Goal: Task Accomplishment & Management: Manage account settings

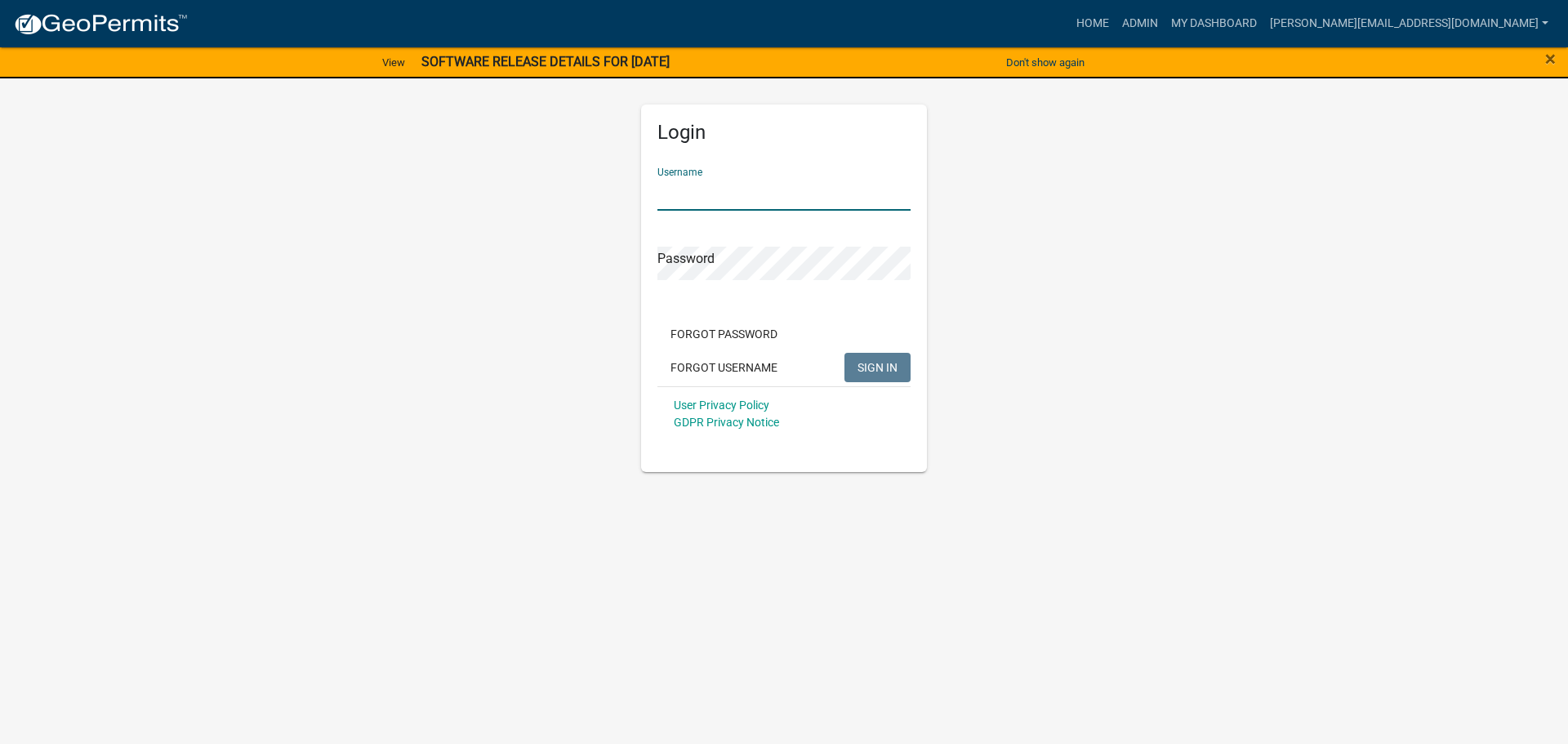
click at [719, 197] on input "Username" at bounding box center [784, 194] width 253 height 33
type input "[PERSON_NAME][EMAIL_ADDRESS][DOMAIN_NAME]"
click at [845, 353] on button "SIGN IN" at bounding box center [878, 368] width 67 height 30
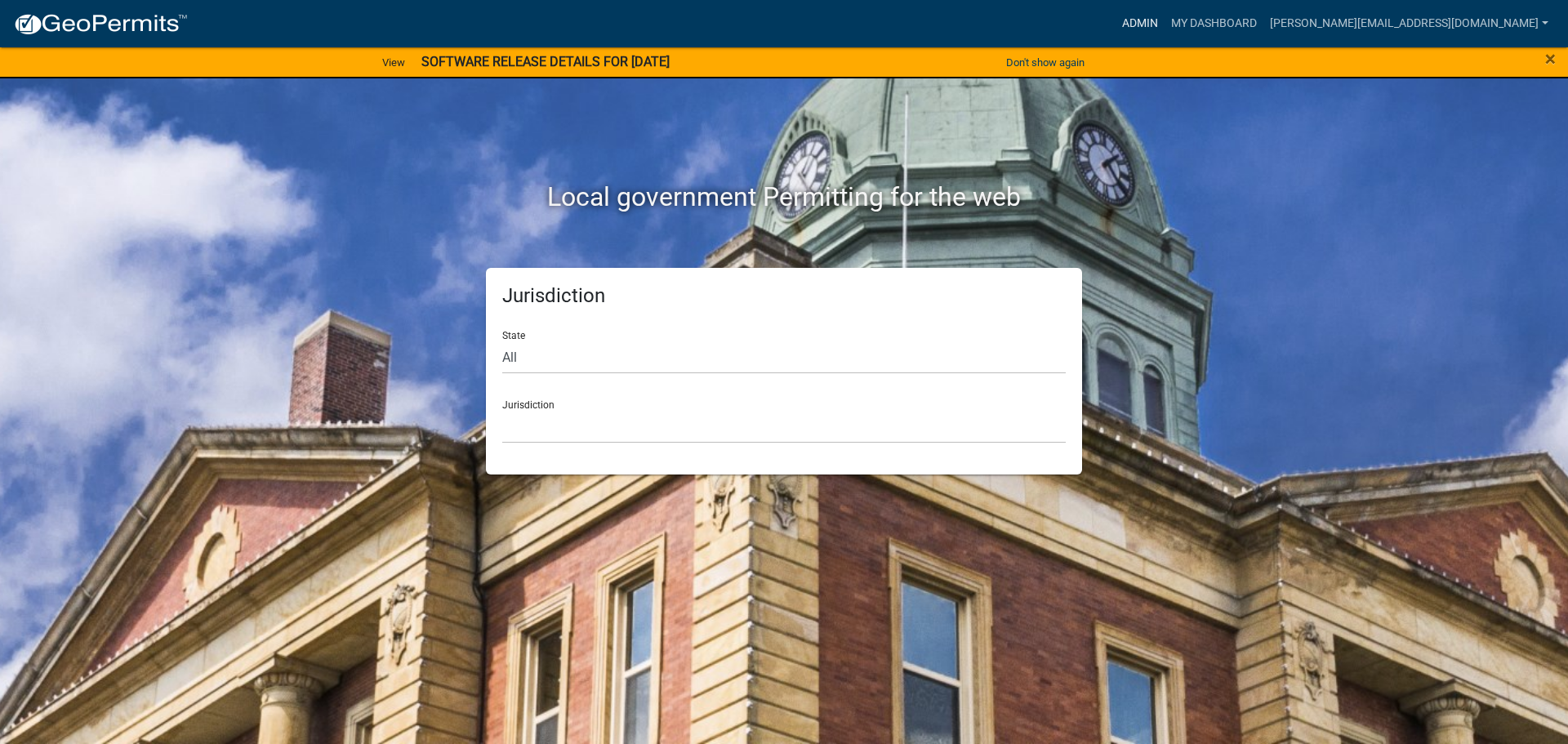
click at [1164, 30] on link "Admin" at bounding box center [1139, 24] width 49 height 31
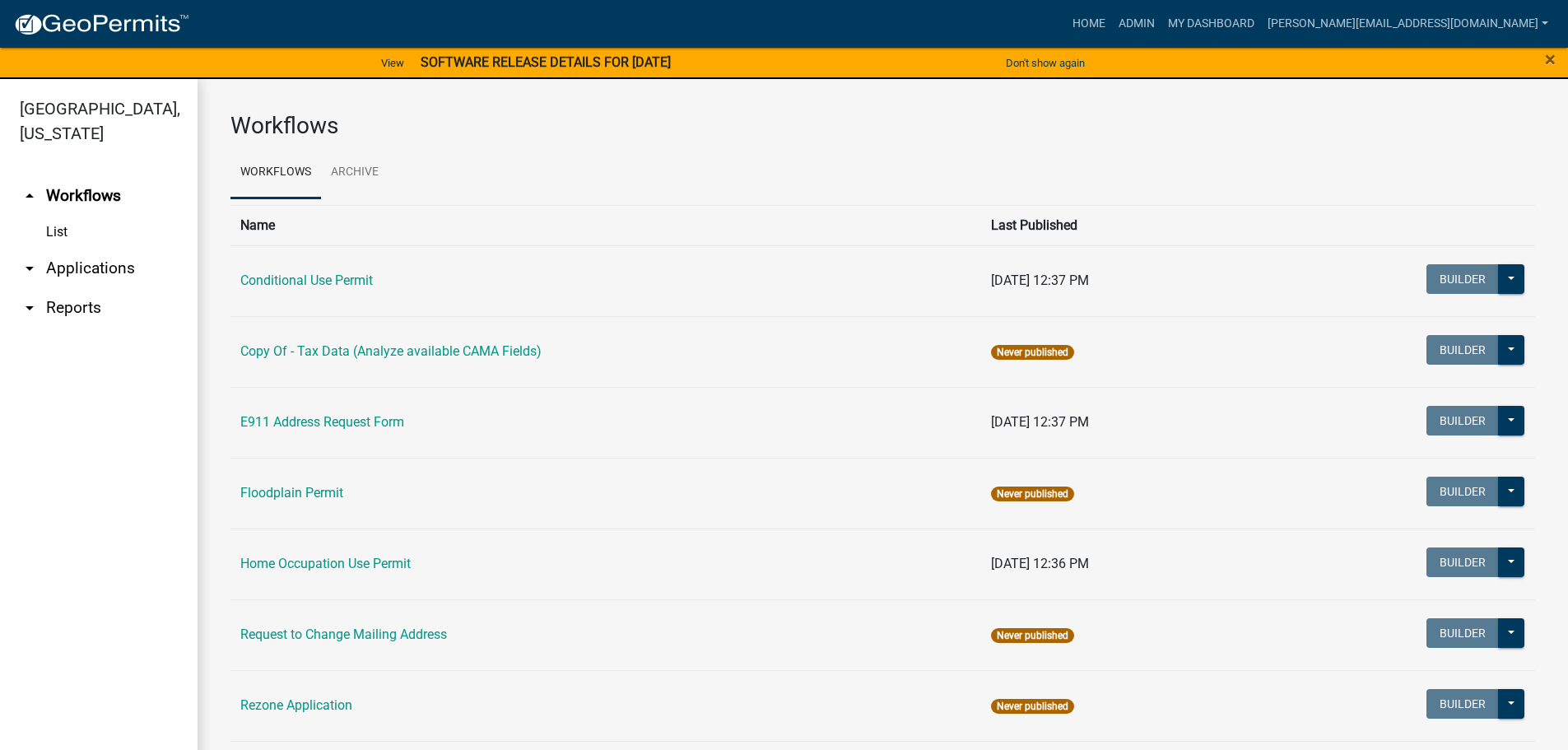
click at [63, 249] on link "arrow_drop_down Applications" at bounding box center [99, 268] width 197 height 39
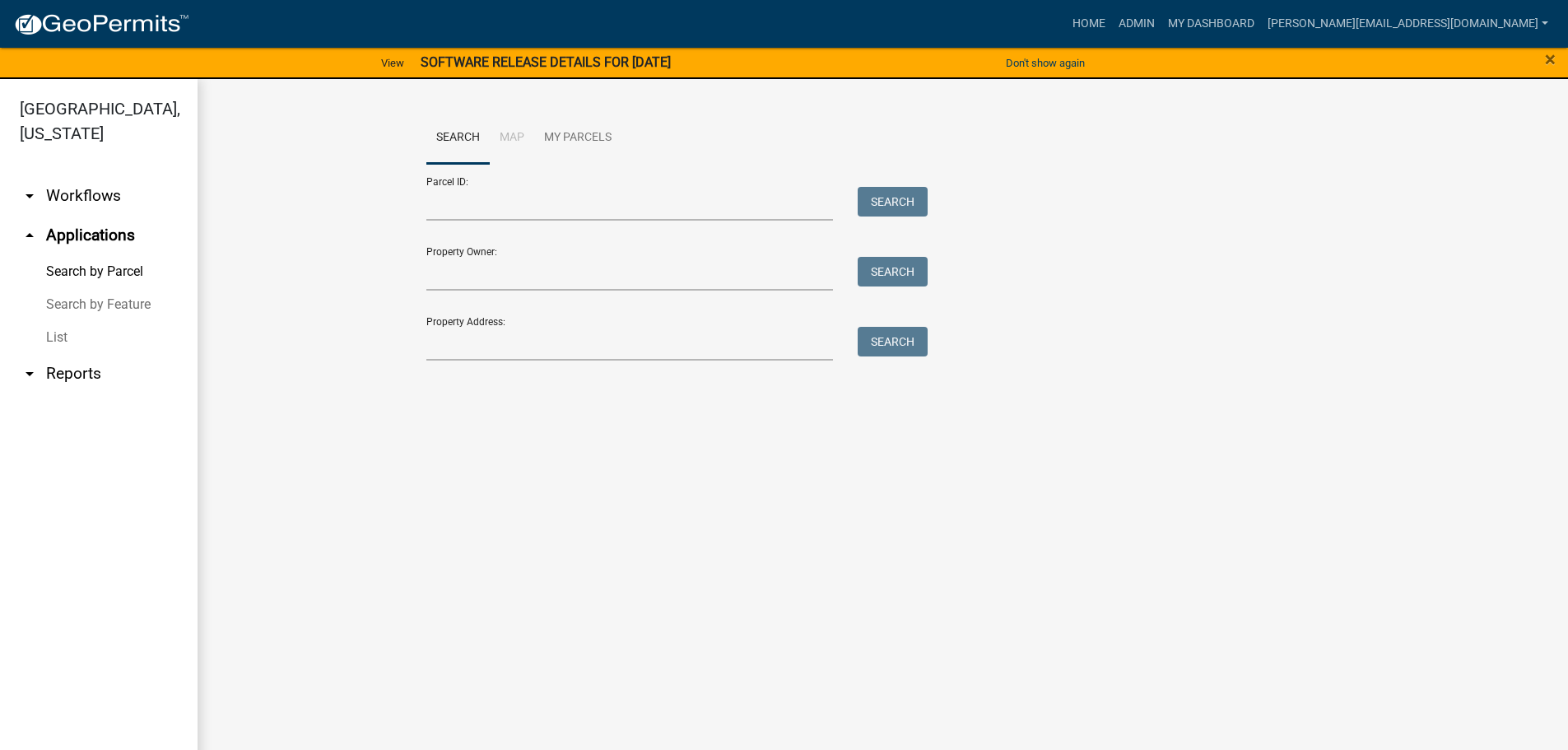
click at [60, 321] on link "List" at bounding box center [99, 337] width 197 height 33
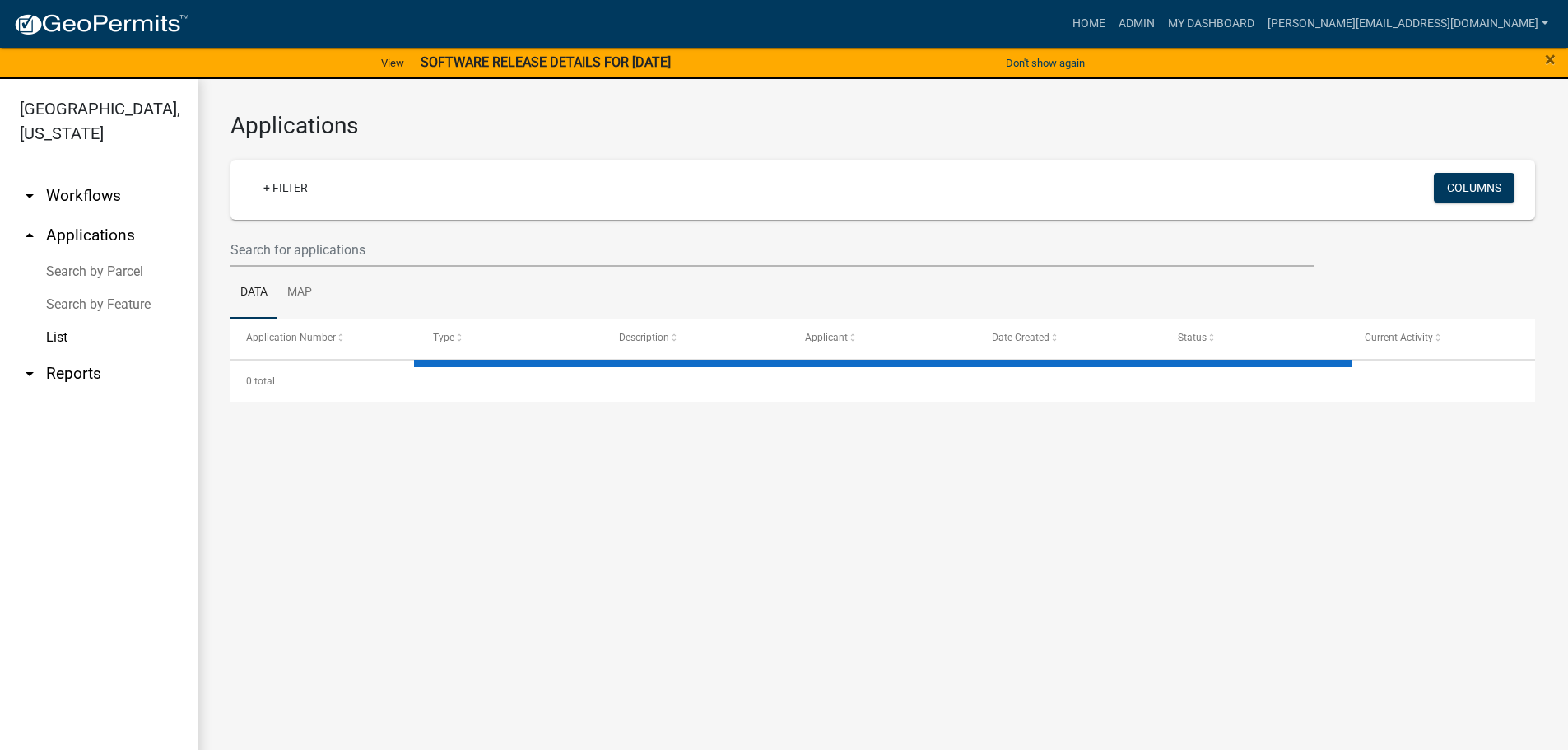
select select "3: 100"
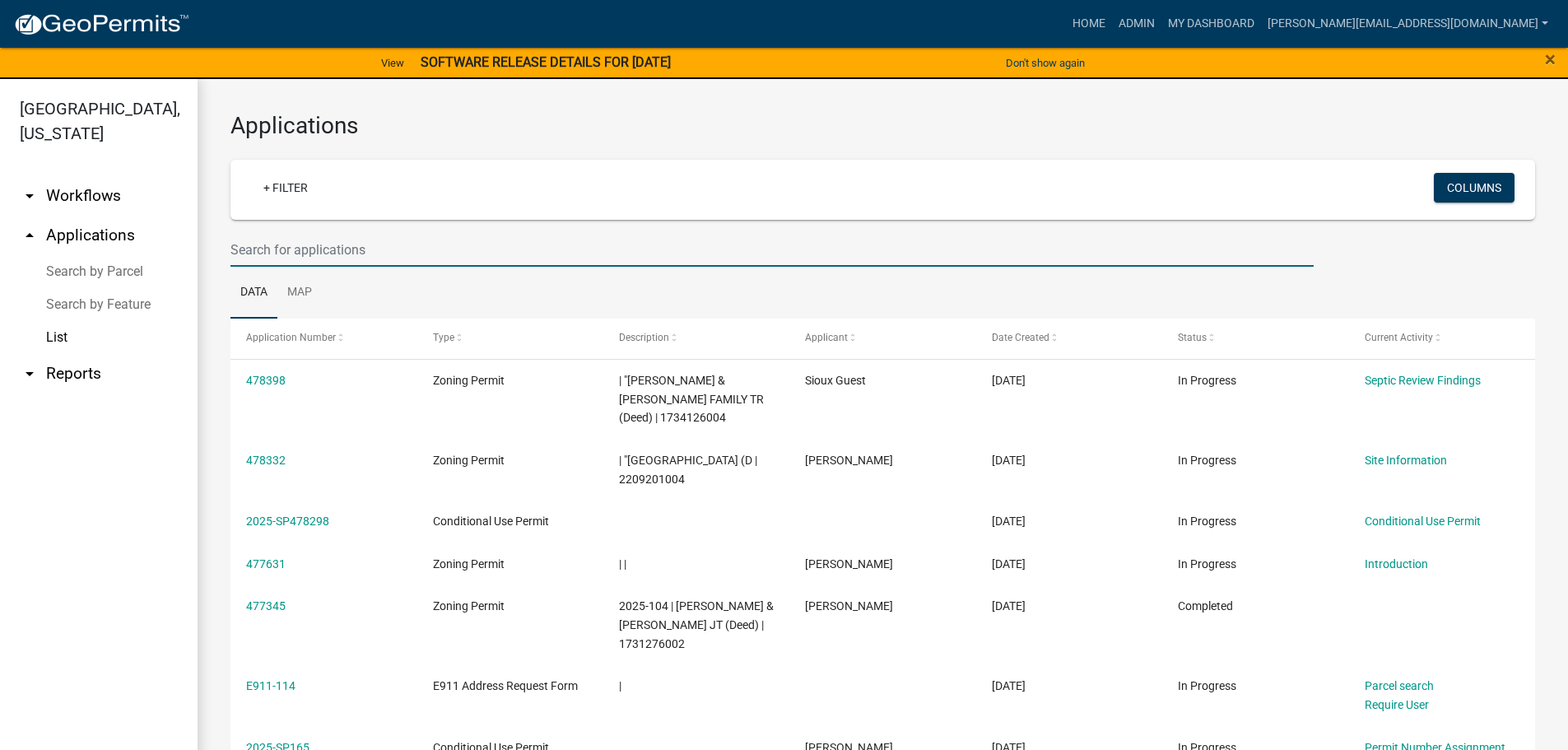
click at [300, 250] on input "text" at bounding box center [771, 250] width 1083 height 34
click at [379, 250] on input "text" at bounding box center [771, 250] width 1083 height 34
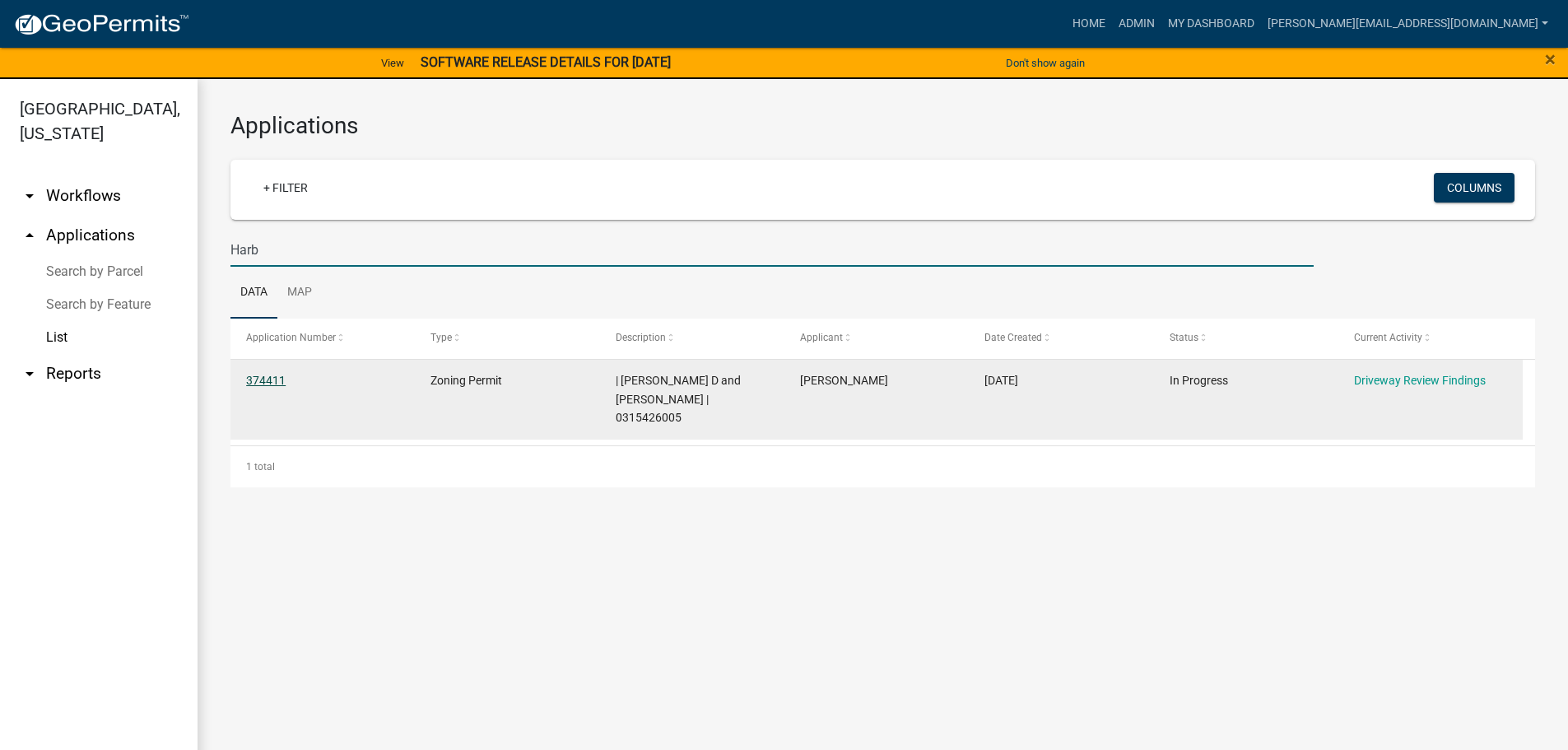
type input "Harb"
click at [257, 379] on link "374411" at bounding box center [265, 380] width 39 height 13
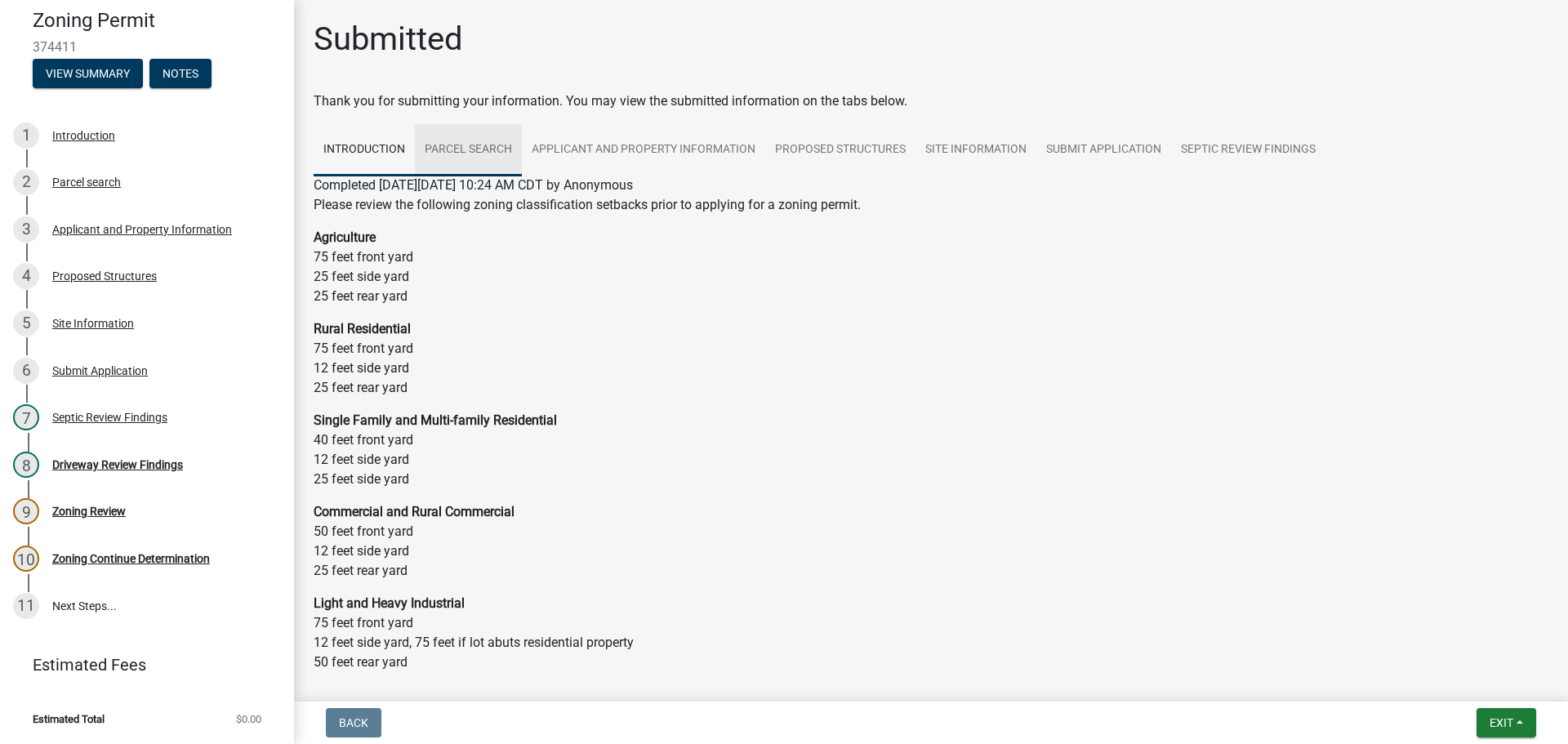
click at [466, 155] on link "Parcel search" at bounding box center [468, 150] width 107 height 53
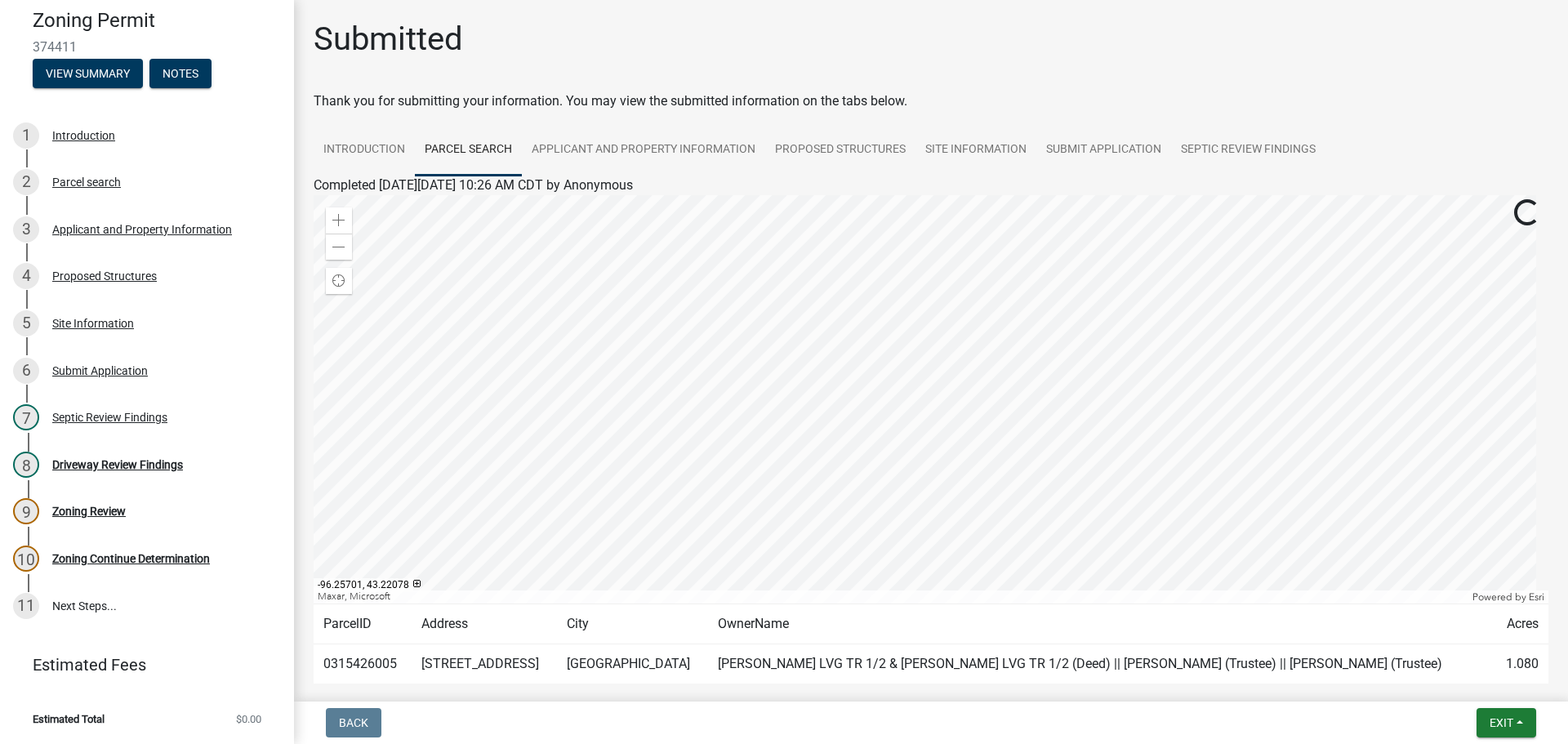
click at [735, 309] on div at bounding box center [930, 399] width 1234 height 409
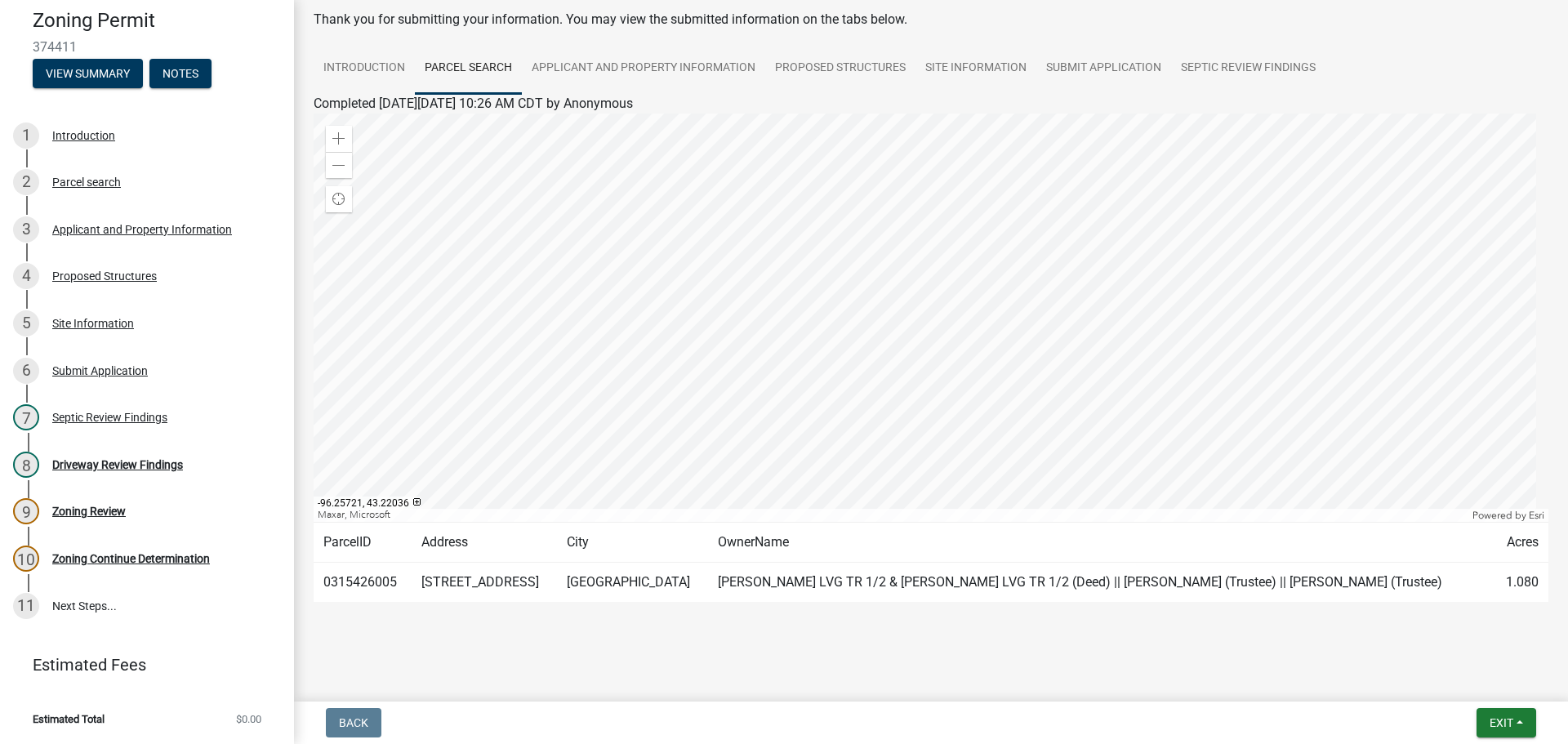
scroll to position [85, 0]
click at [563, 67] on link "Applicant and Property Information" at bounding box center [643, 65] width 243 height 53
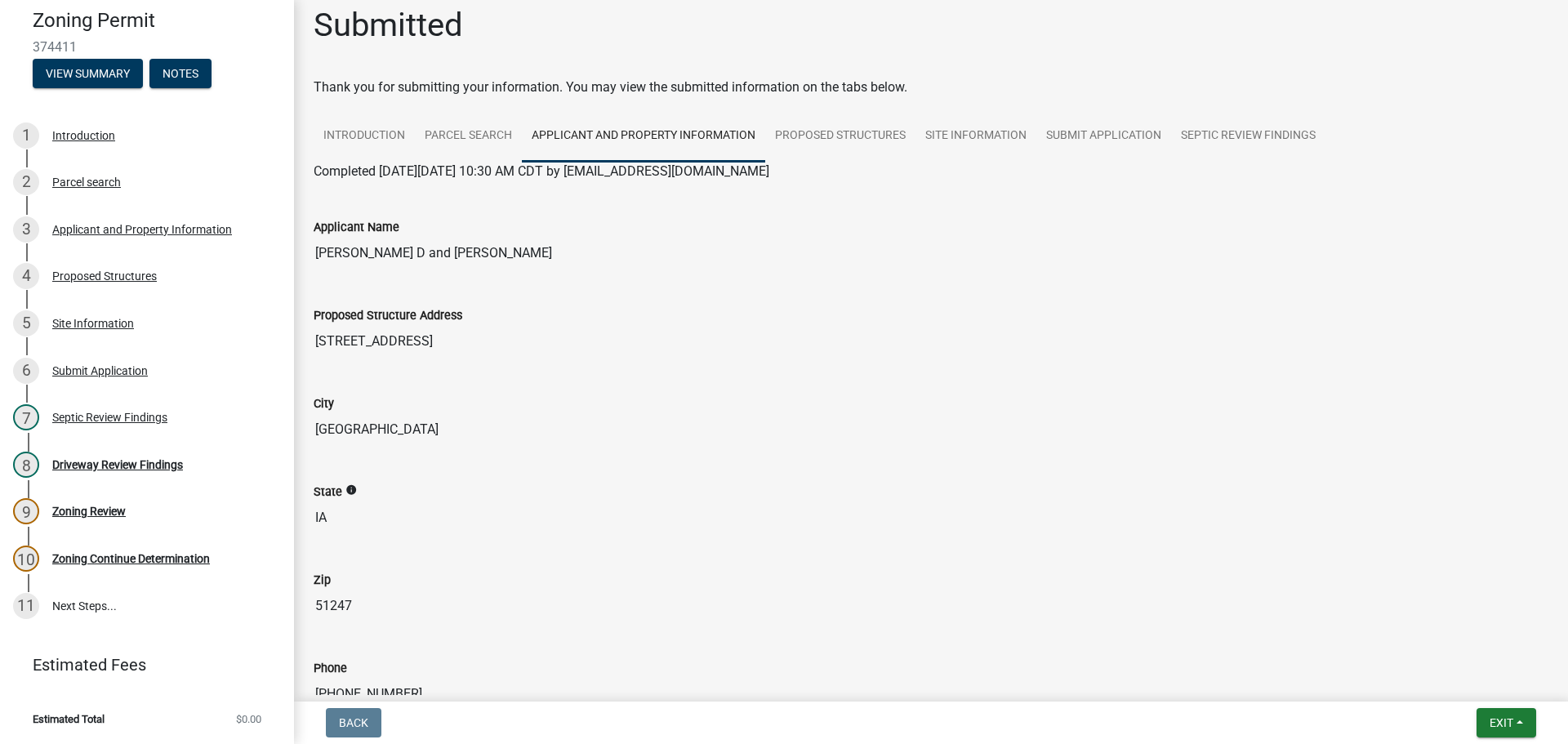
scroll to position [8, 0]
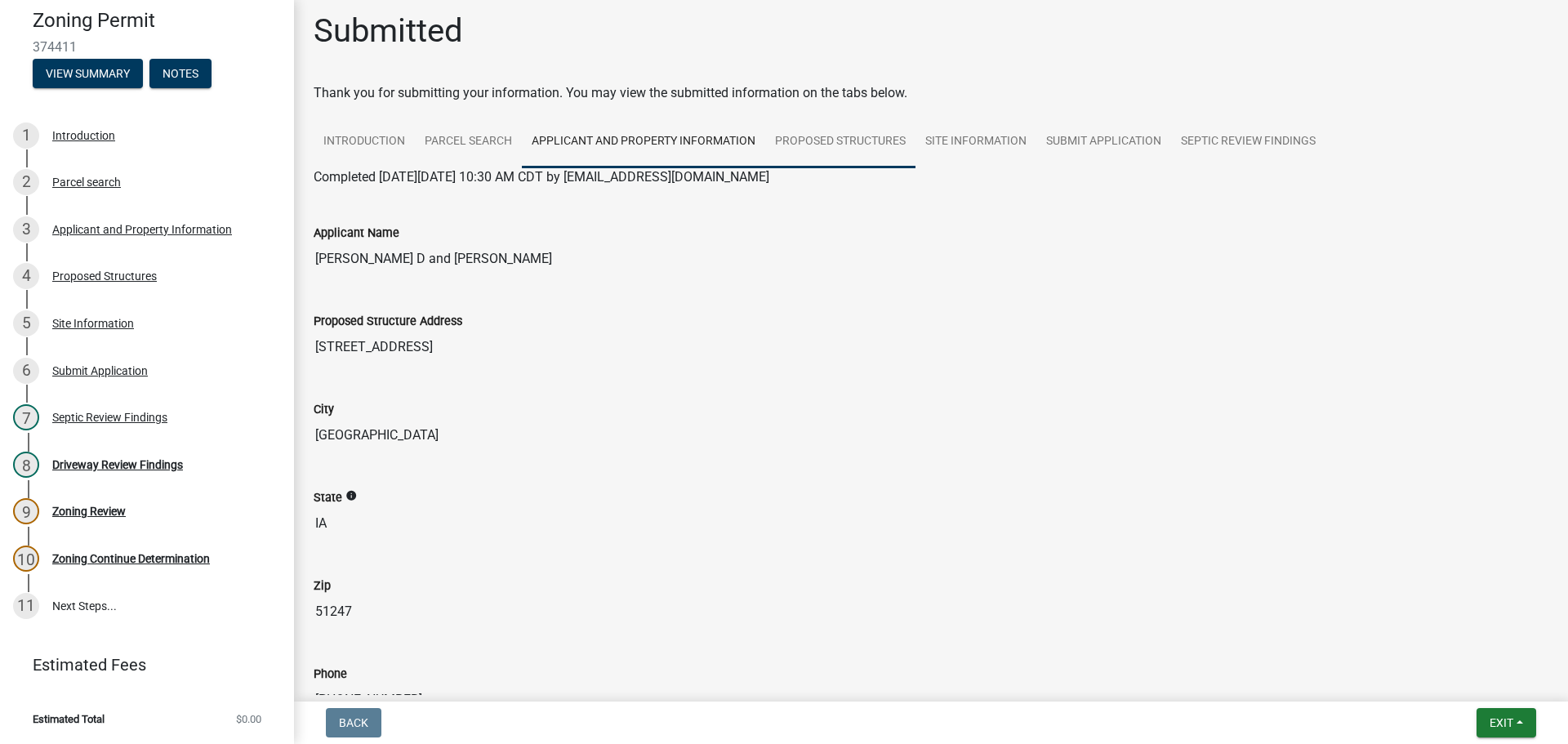
click at [814, 144] on link "Proposed Structures" at bounding box center [840, 142] width 151 height 53
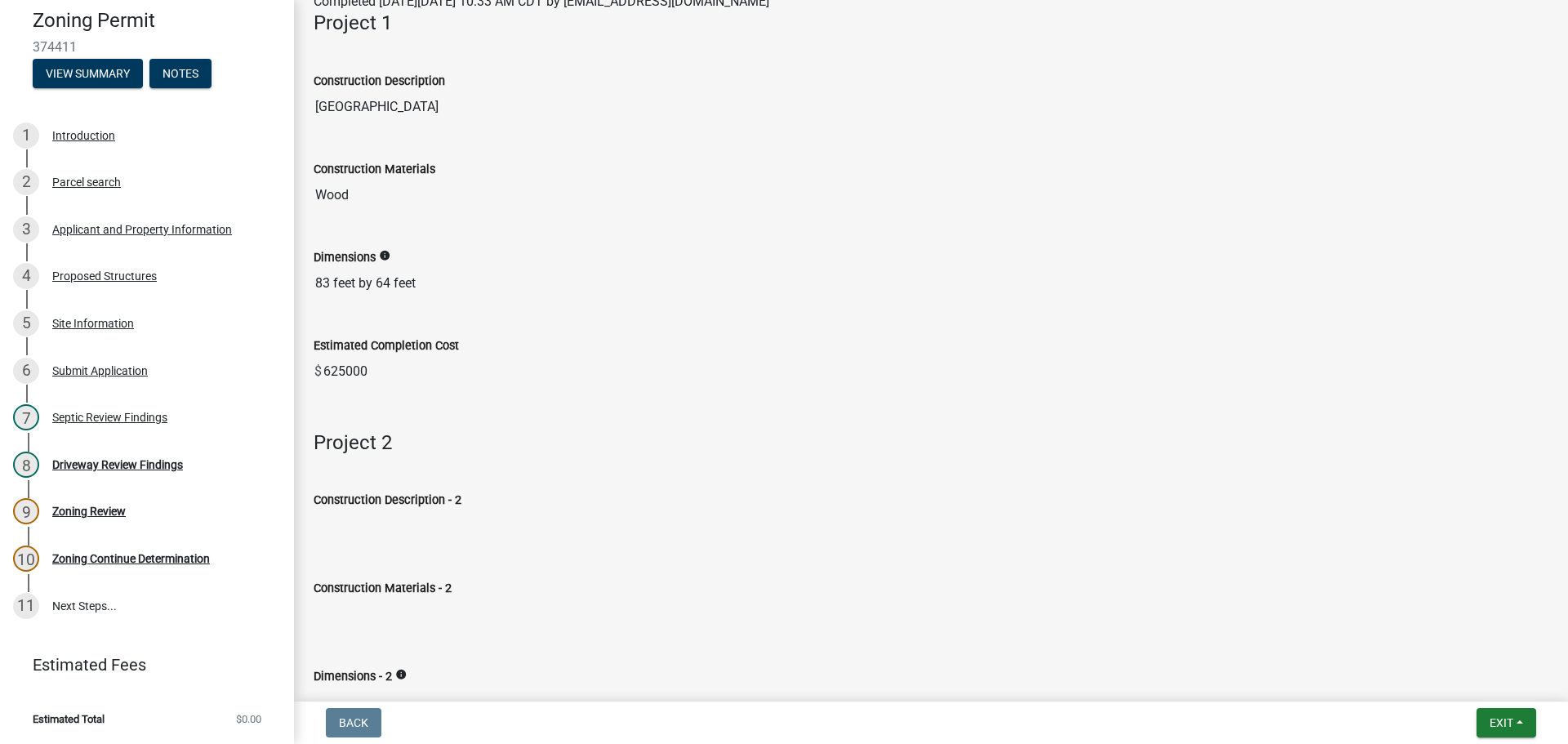
scroll to position [0, 0]
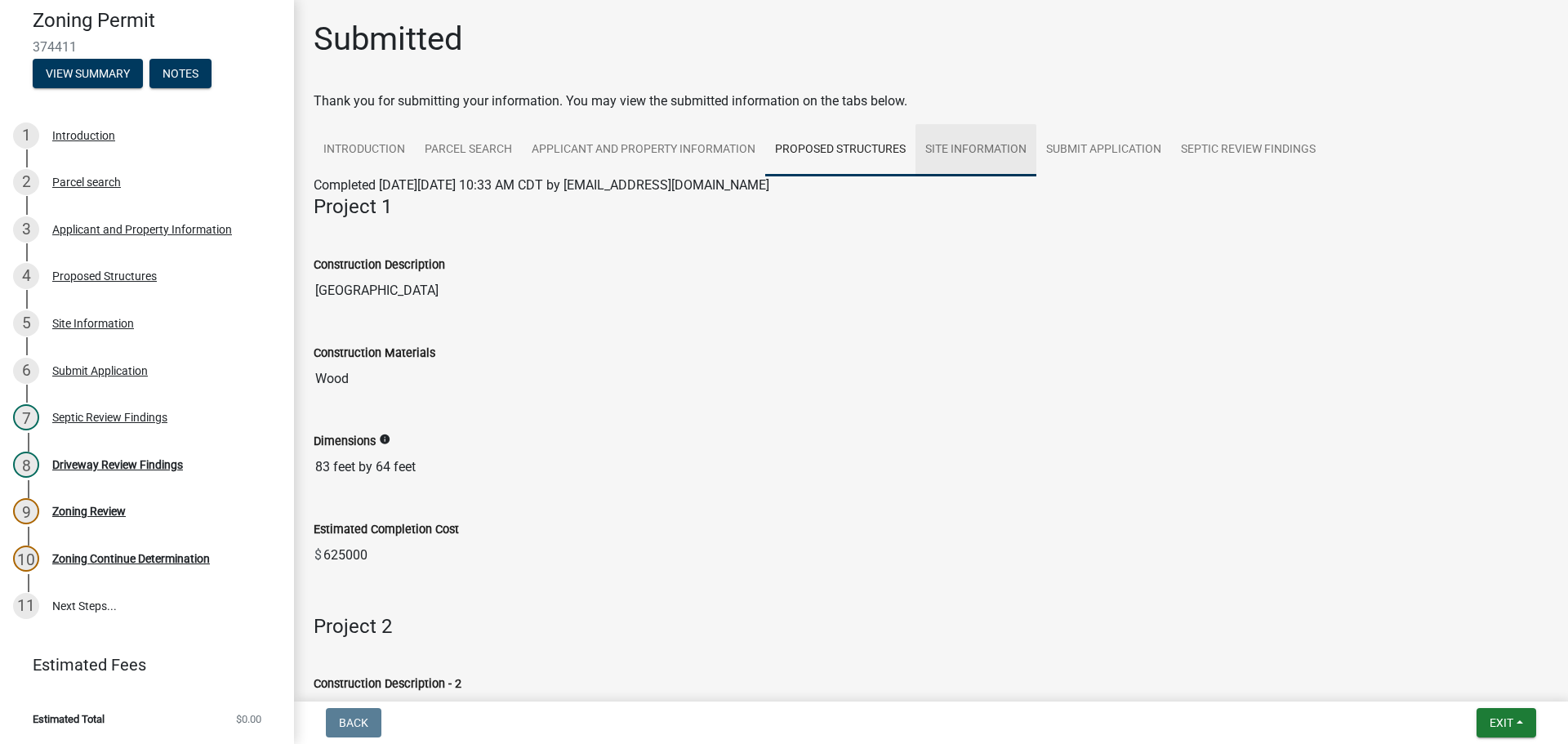
click at [955, 154] on link "Site Information" at bounding box center [976, 150] width 121 height 53
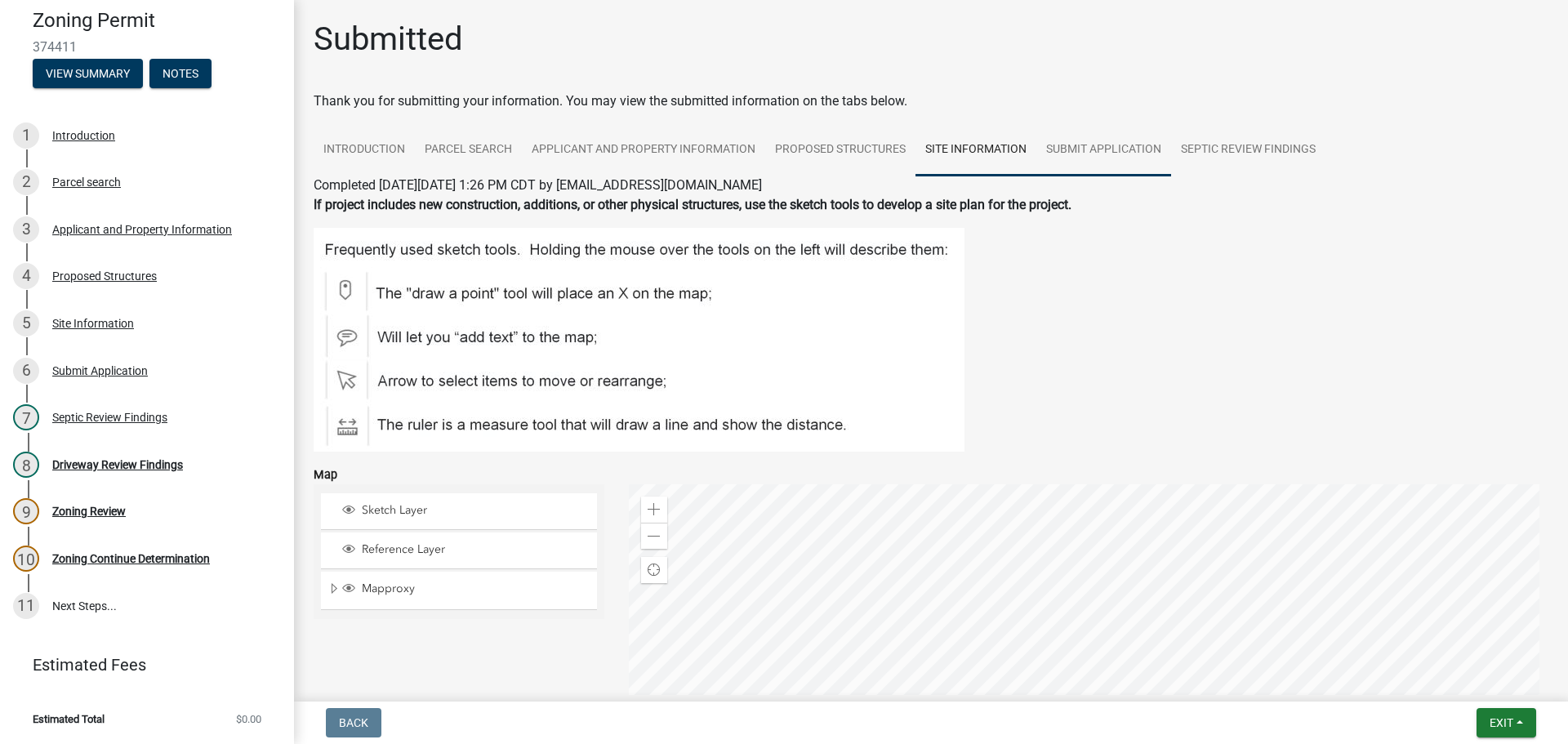
click at [1075, 160] on link "Submit Application" at bounding box center [1104, 150] width 135 height 53
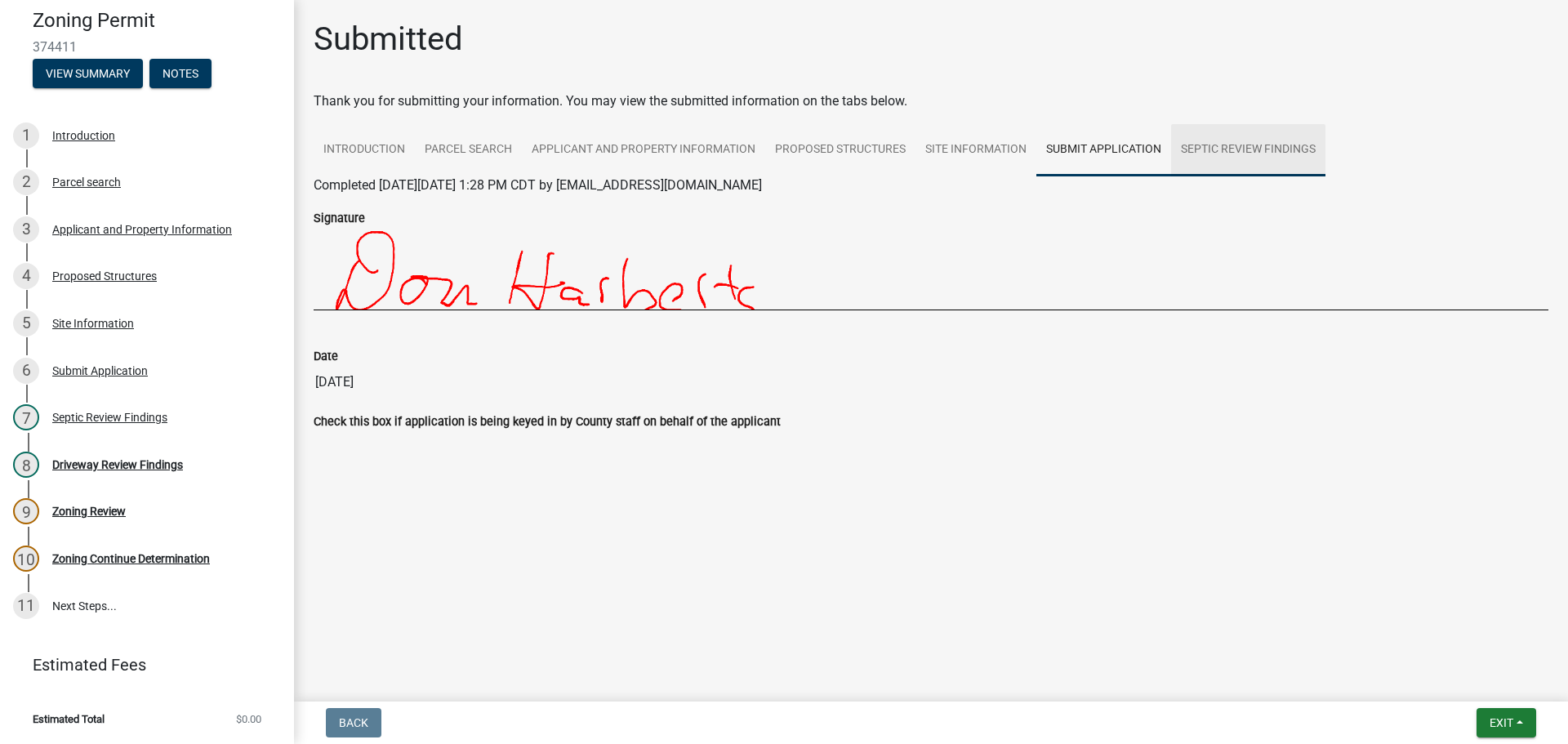
drag, startPoint x: 1274, startPoint y: 139, endPoint x: 1266, endPoint y: 140, distance: 8.1
click at [1273, 139] on link "Septic Review Findings" at bounding box center [1247, 150] width 154 height 53
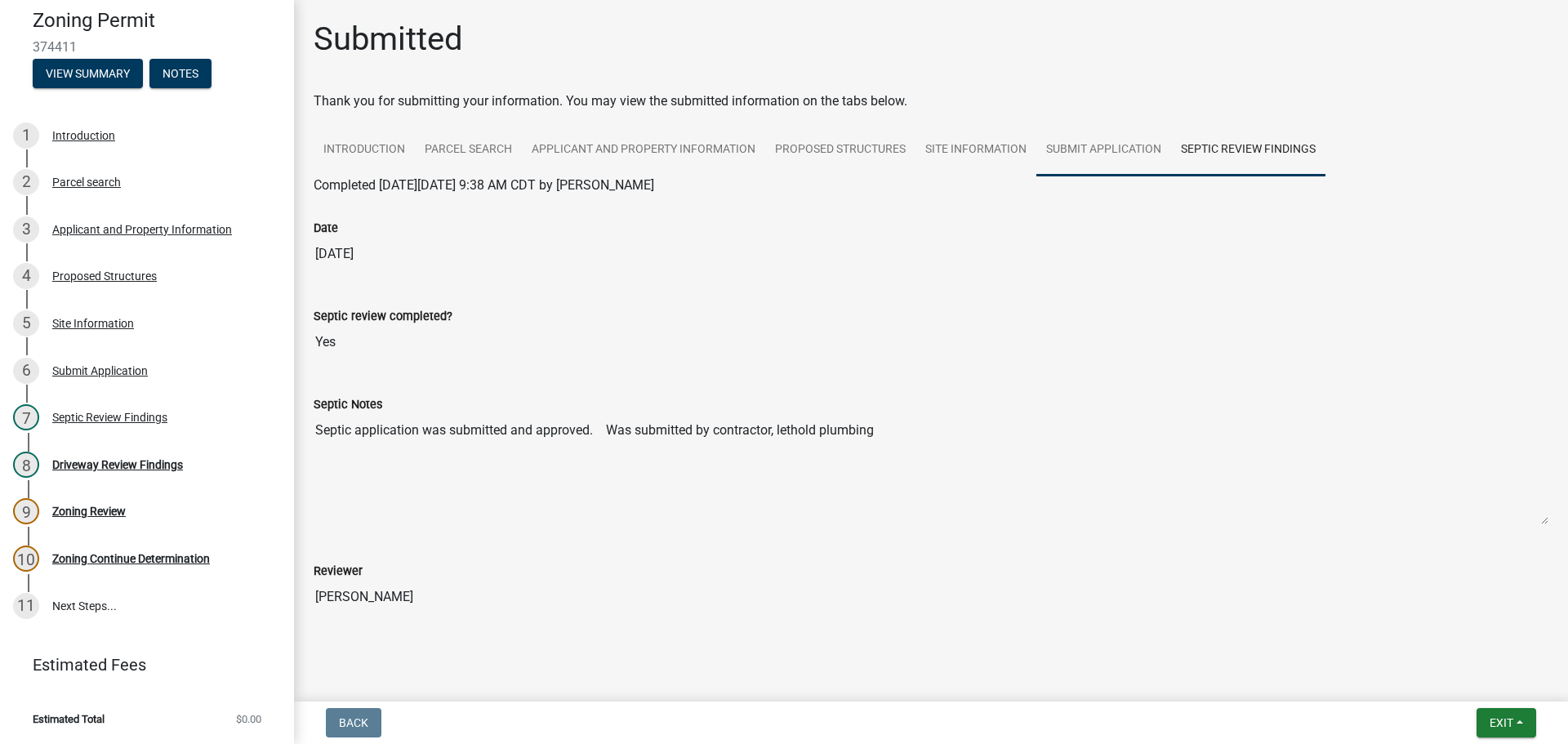
click at [1082, 155] on link "Submit Application" at bounding box center [1104, 150] width 135 height 53
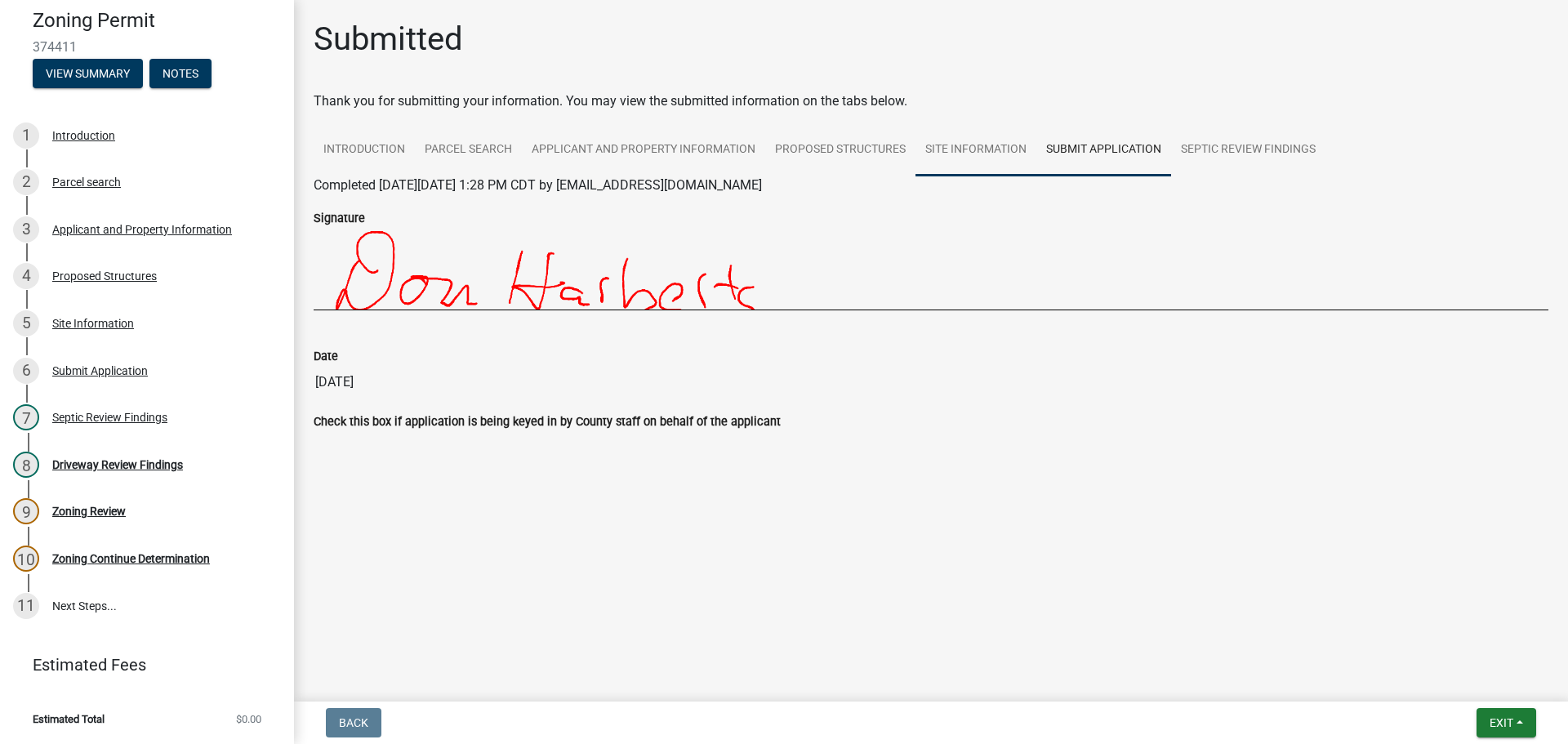
click at [1008, 136] on link "Site Information" at bounding box center [976, 150] width 121 height 53
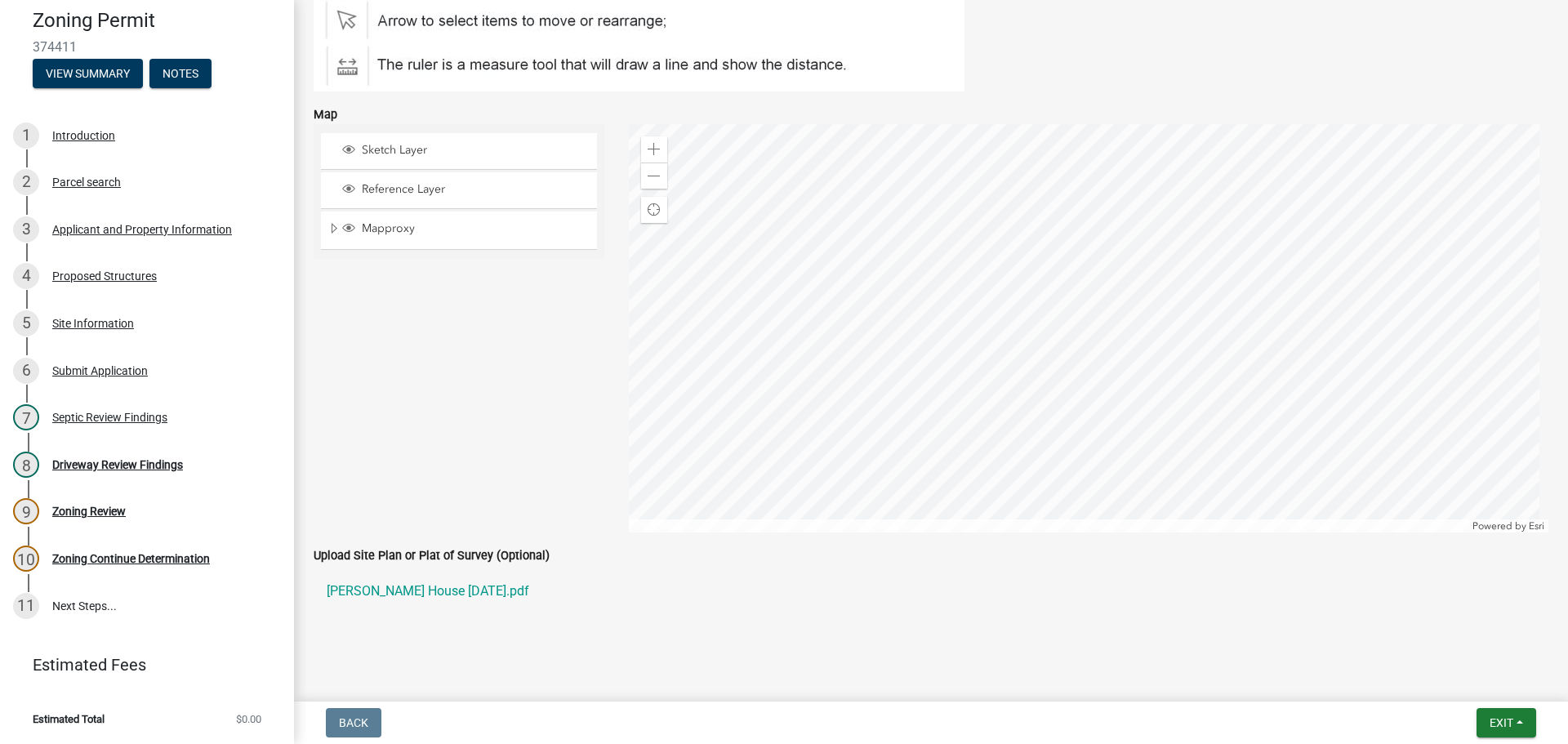
scroll to position [379, 0]
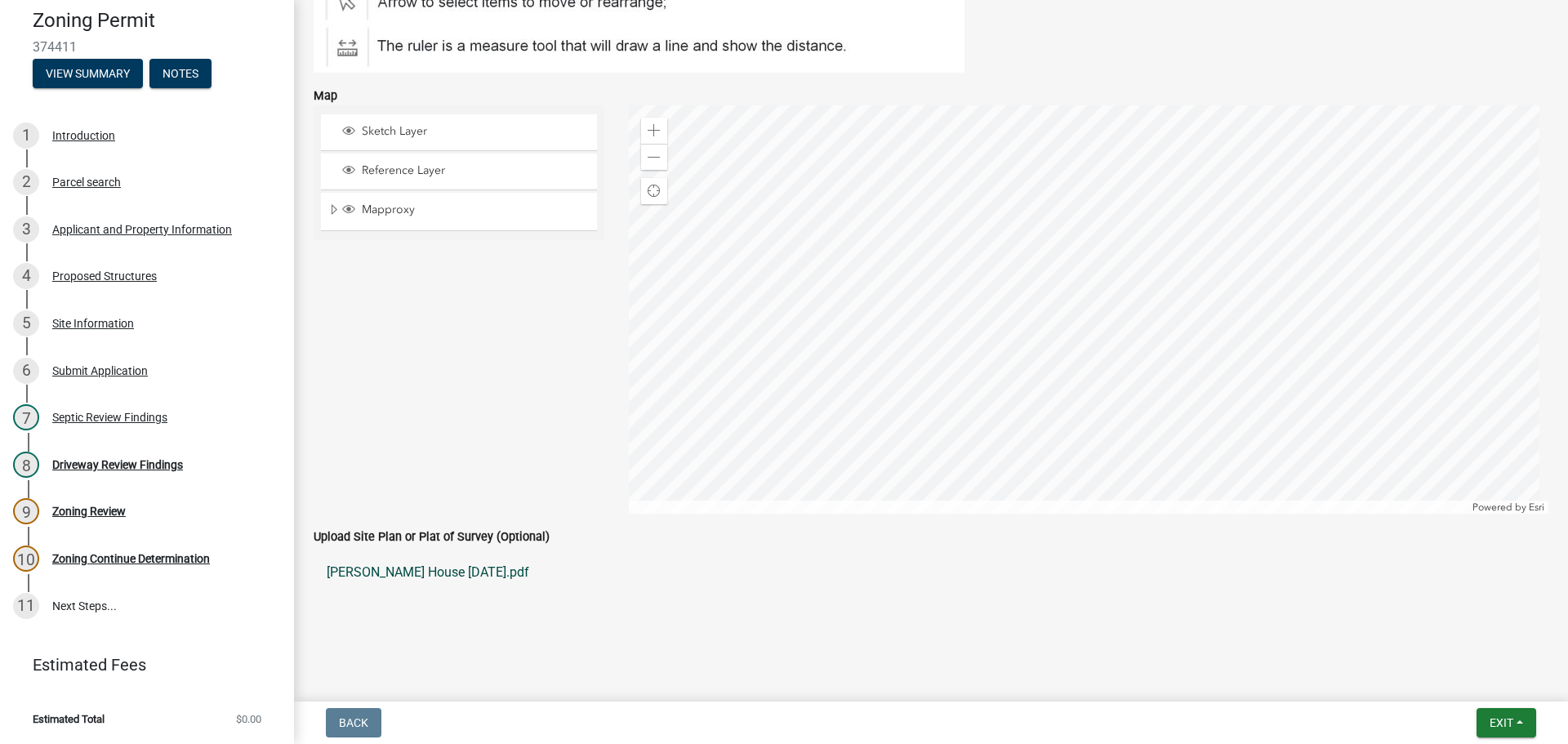
click at [395, 569] on link "[PERSON_NAME] House [DATE].pdf" at bounding box center [930, 572] width 1234 height 39
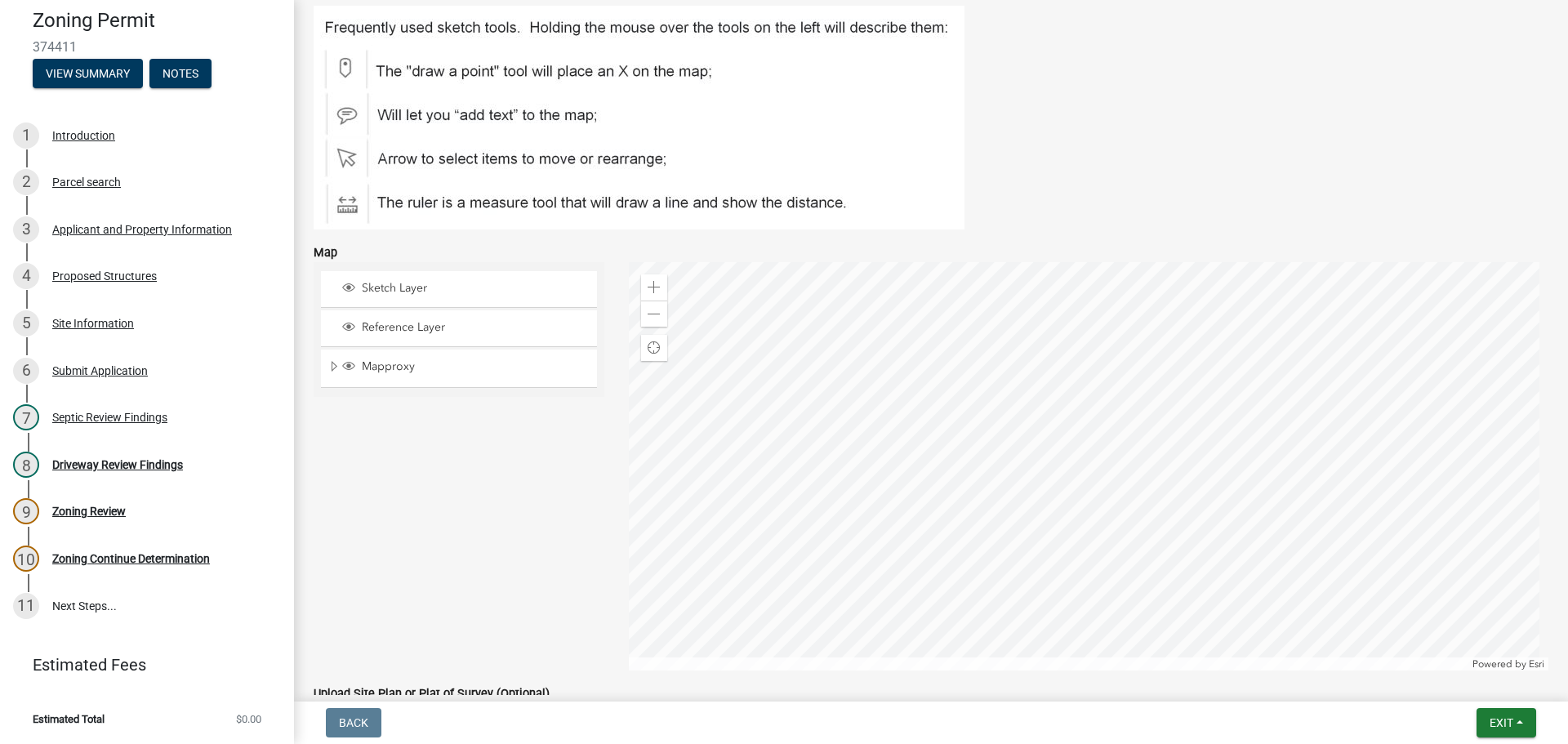
scroll to position [0, 0]
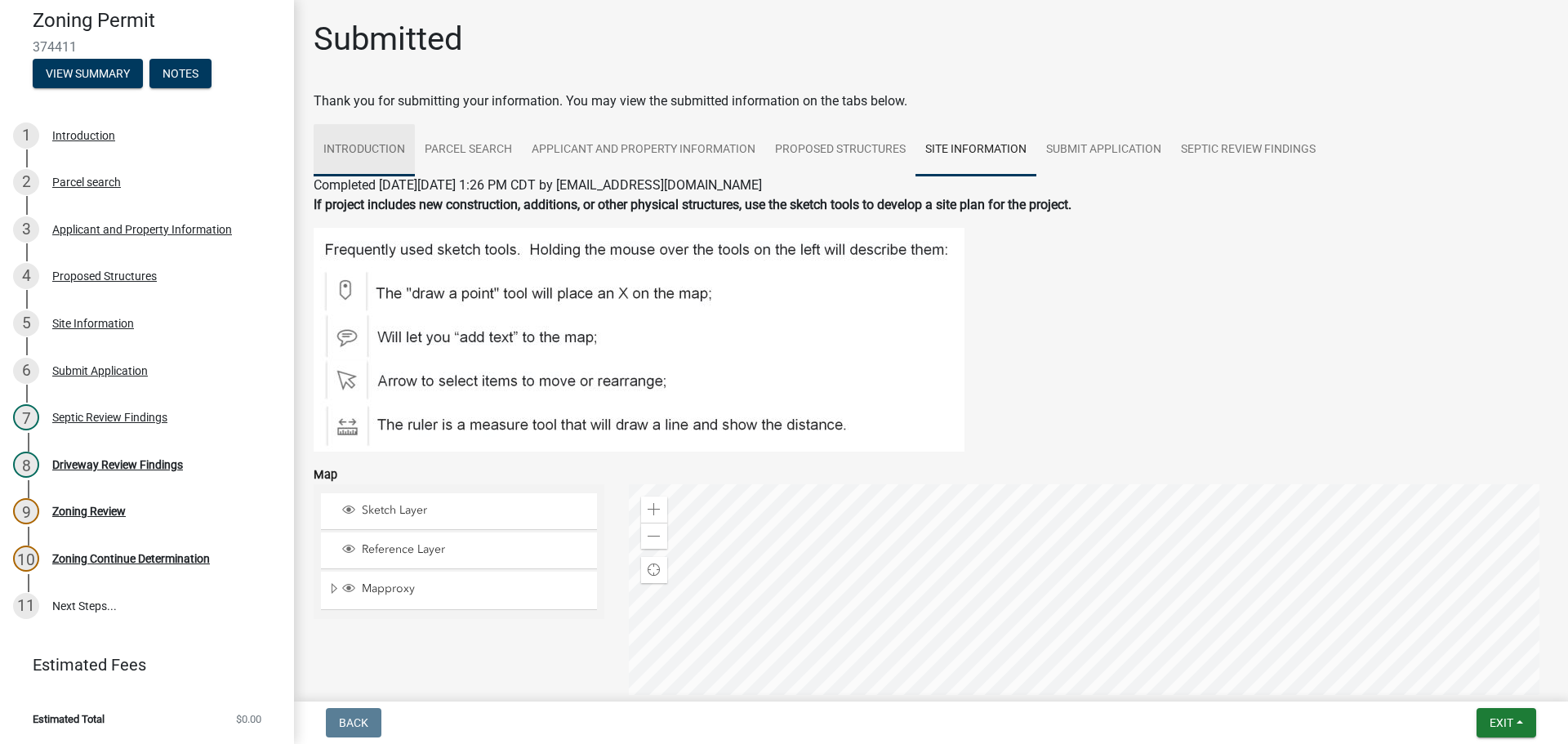
click at [366, 142] on link "Introduction" at bounding box center [364, 150] width 102 height 53
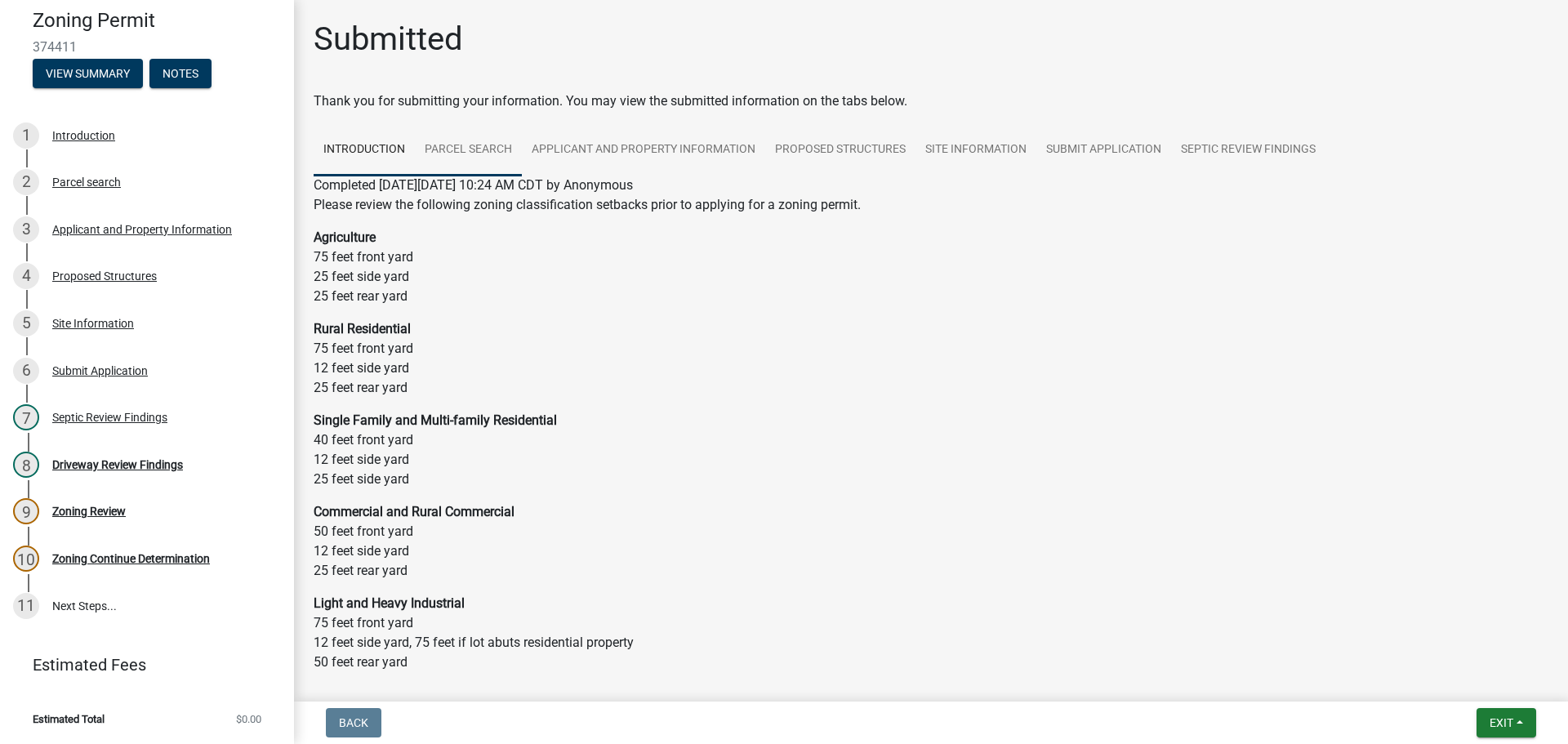
click at [475, 152] on link "Parcel search" at bounding box center [468, 150] width 107 height 53
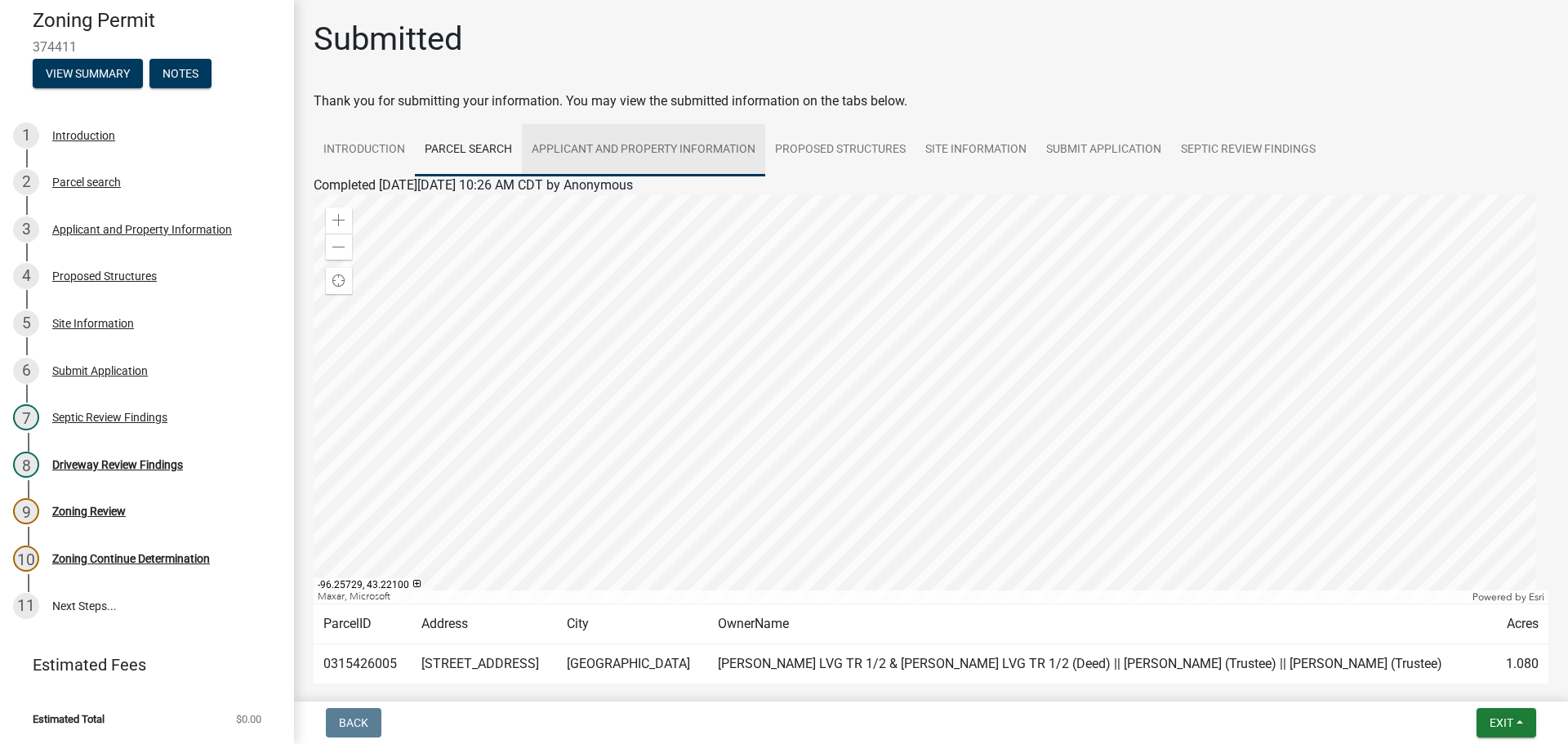
click at [637, 147] on link "Applicant and Property Information" at bounding box center [643, 150] width 243 height 53
